Goal: Transaction & Acquisition: Download file/media

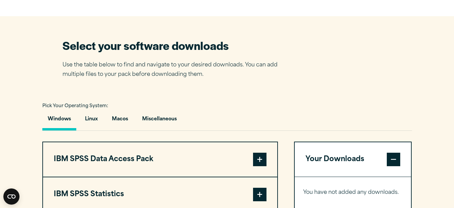
scroll to position [471, 0]
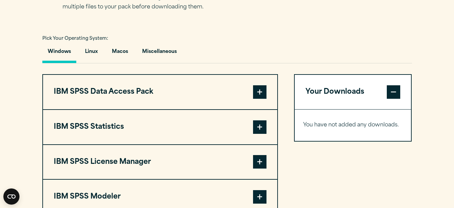
click at [69, 52] on button "Windows" at bounding box center [59, 53] width 34 height 19
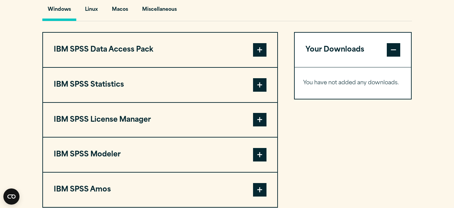
scroll to position [505, 0]
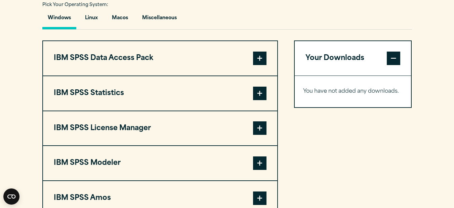
click at [258, 60] on span at bounding box center [259, 57] width 13 height 13
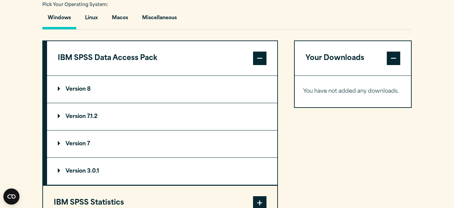
click at [258, 60] on span at bounding box center [259, 57] width 13 height 13
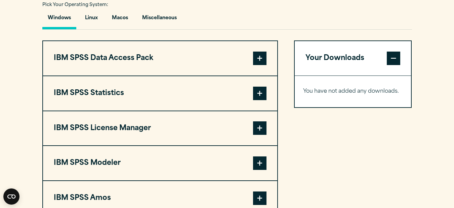
click at [257, 96] on span at bounding box center [259, 92] width 13 height 13
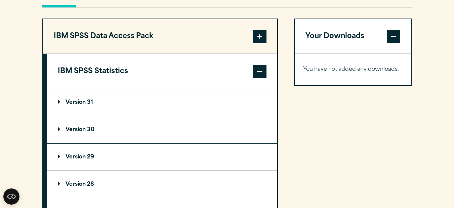
scroll to position [538, 0]
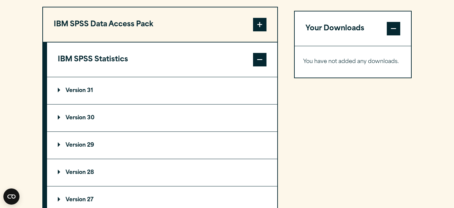
click at [59, 144] on p "Version 29" at bounding box center [76, 144] width 36 height 5
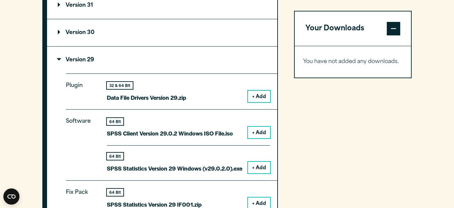
scroll to position [639, 0]
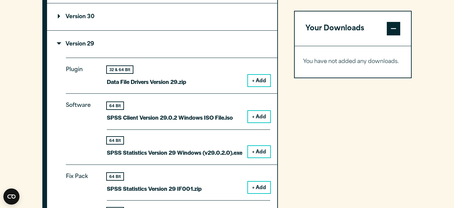
click at [264, 153] on button "+ Add" at bounding box center [259, 151] width 22 height 11
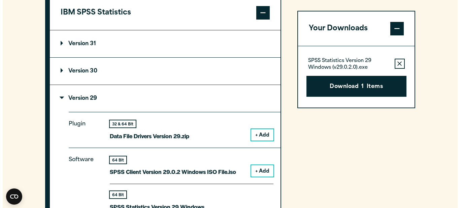
scroll to position [572, 0]
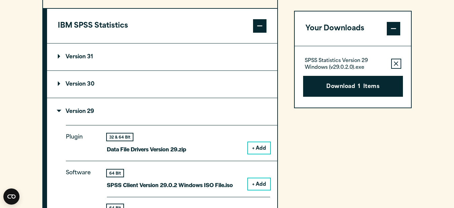
click at [395, 65] on icon "button" at bounding box center [396, 63] width 4 height 5
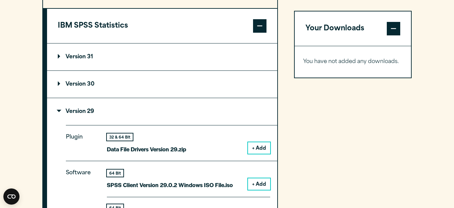
click at [91, 55] on p "Version 31" at bounding box center [75, 56] width 35 height 5
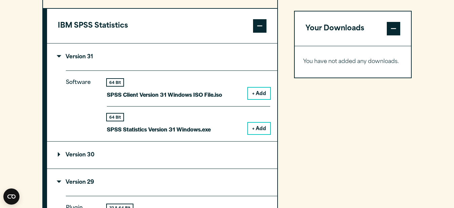
click at [261, 129] on button "+ Add" at bounding box center [259, 127] width 22 height 11
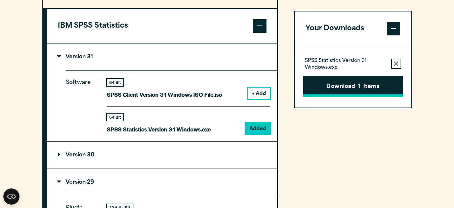
click at [335, 90] on button "Download 1 Items" at bounding box center [353, 86] width 100 height 21
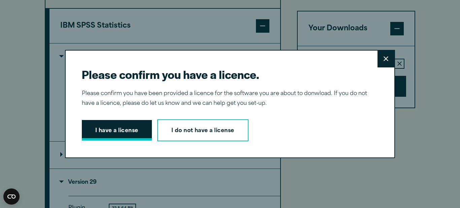
click at [135, 129] on button "I have a license" at bounding box center [117, 130] width 70 height 21
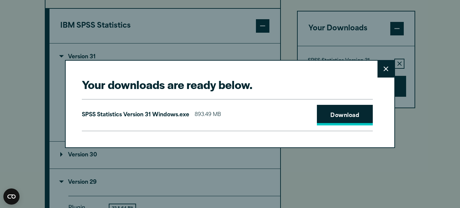
click at [342, 115] on link "Download" at bounding box center [345, 115] width 56 height 21
